Goal: Understand process/instructions: Learn how to perform a task or action

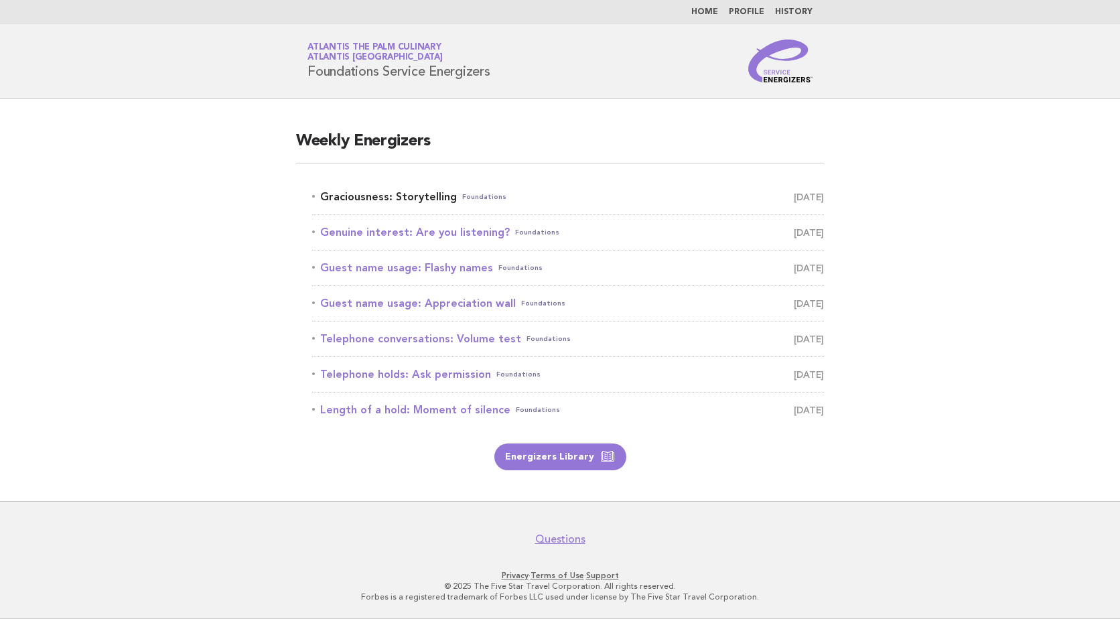
click at [433, 200] on link "Graciousness: Storytelling Foundations August 15" at bounding box center [568, 197] width 512 height 19
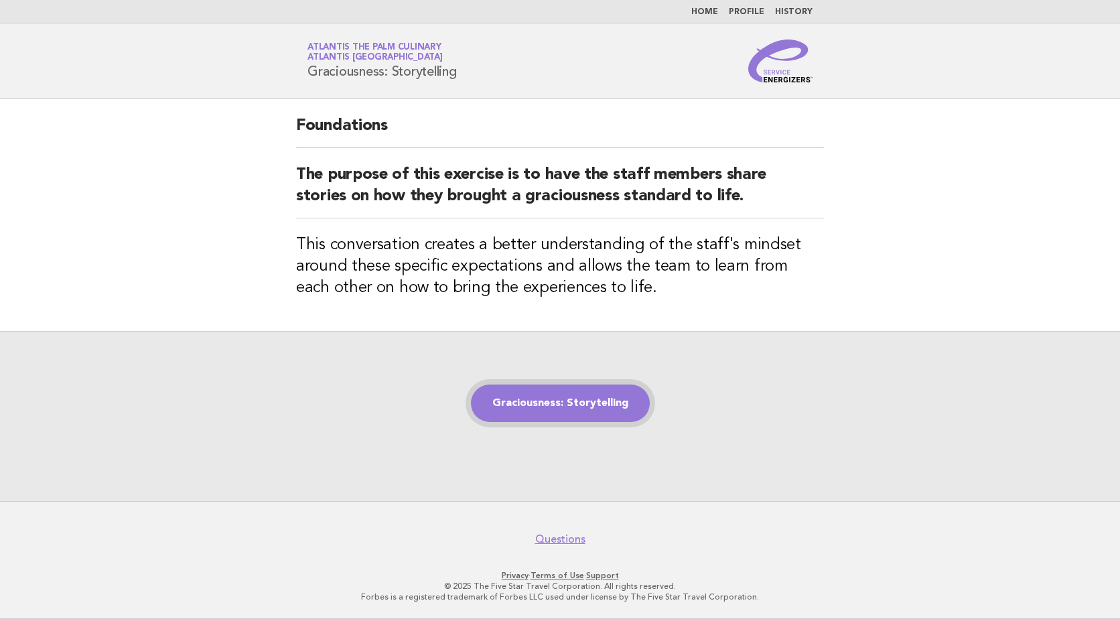
click at [618, 403] on link "Graciousness: Storytelling" at bounding box center [560, 404] width 179 height 38
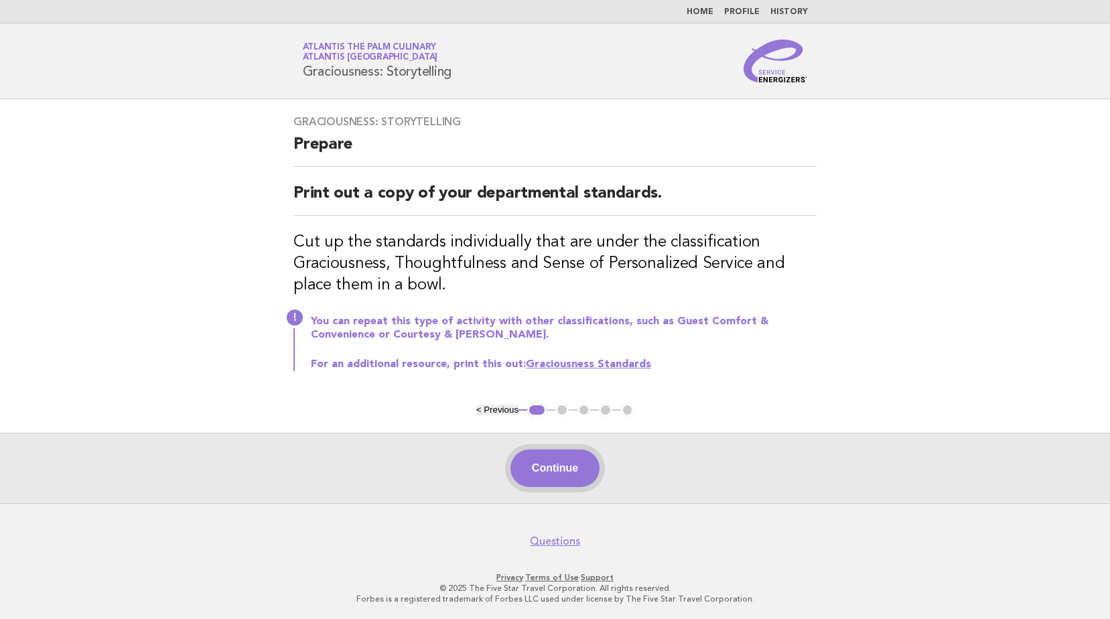
click at [582, 462] on button "Continue" at bounding box center [554, 468] width 89 height 38
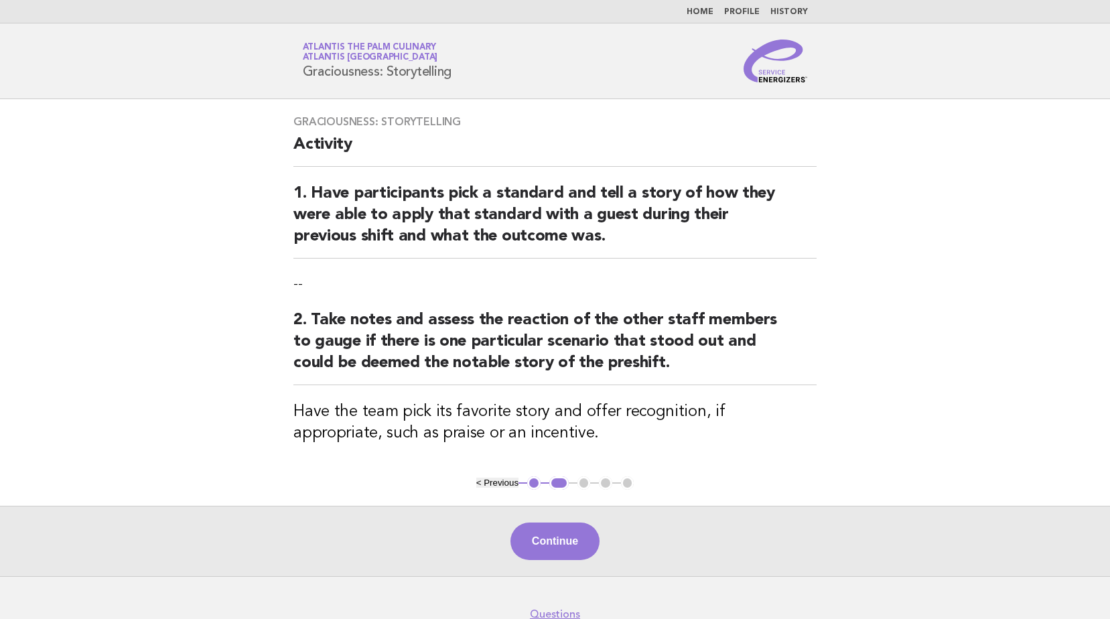
click at [547, 467] on div "Graciousness: Storytelling Activity 1. Have participants pick a standard and te…" at bounding box center [554, 287] width 555 height 377
click at [543, 545] on button "Continue" at bounding box center [554, 541] width 89 height 38
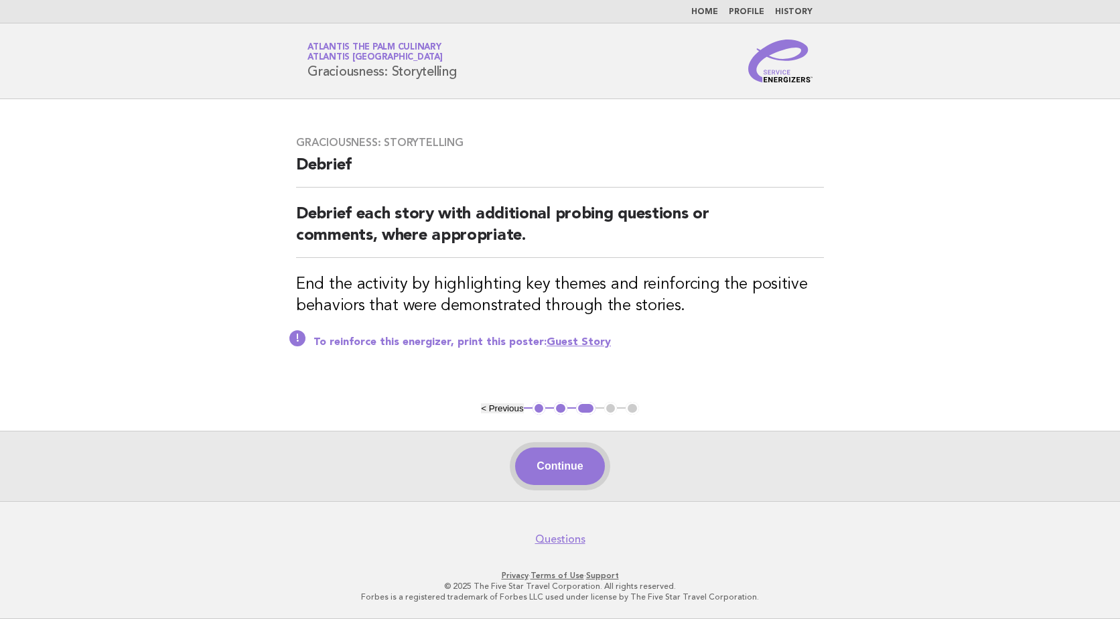
click at [564, 481] on button "Continue" at bounding box center [559, 466] width 89 height 38
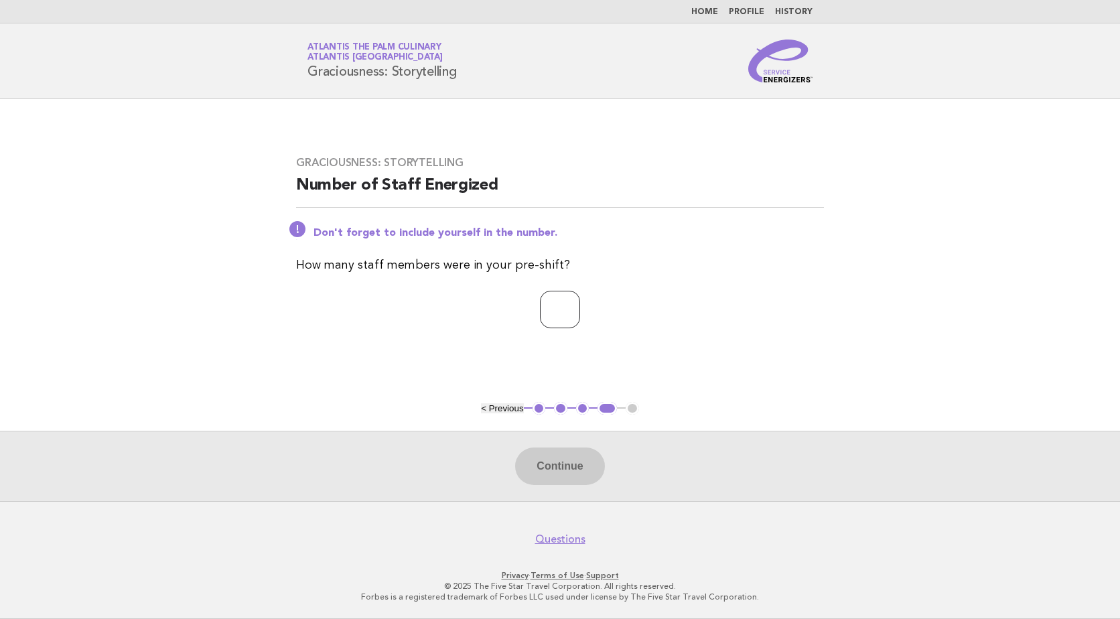
click at [540, 312] on input "number" at bounding box center [560, 310] width 40 height 38
type input "**"
click at [551, 473] on button "Continue" at bounding box center [559, 466] width 89 height 38
